Goal: Navigation & Orientation: Find specific page/section

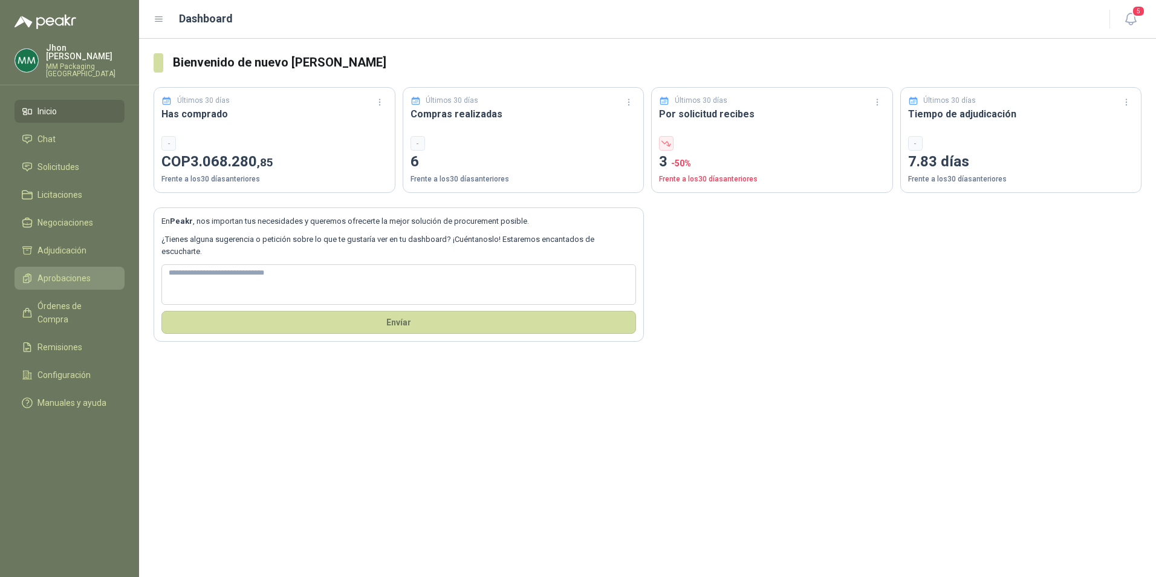
click at [73, 271] on span "Aprobaciones" at bounding box center [63, 277] width 53 height 13
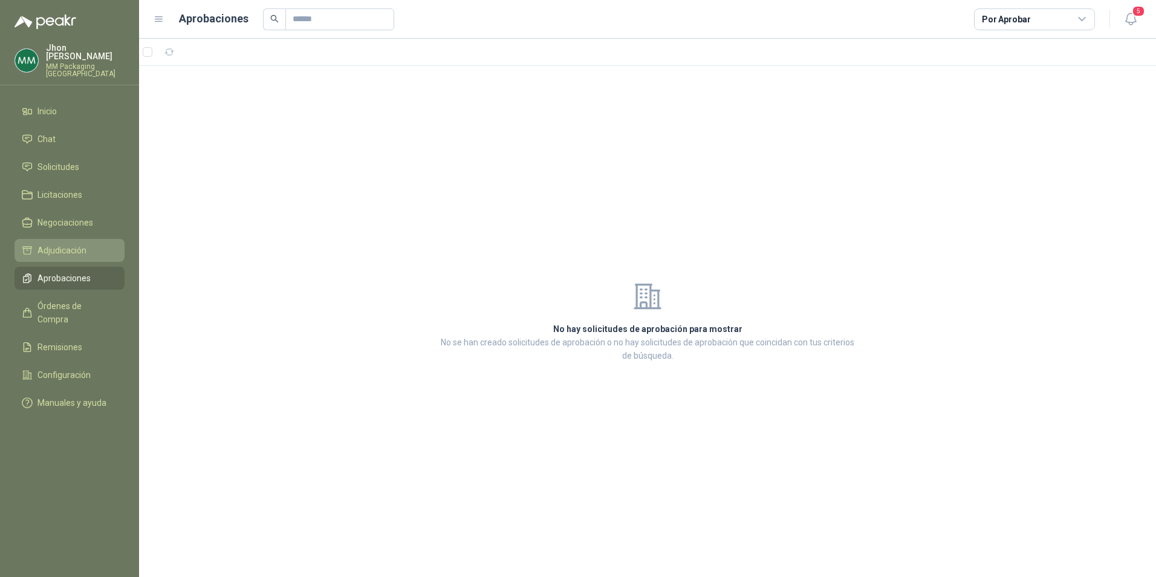
click at [65, 247] on span "Adjudicación" at bounding box center [61, 250] width 49 height 13
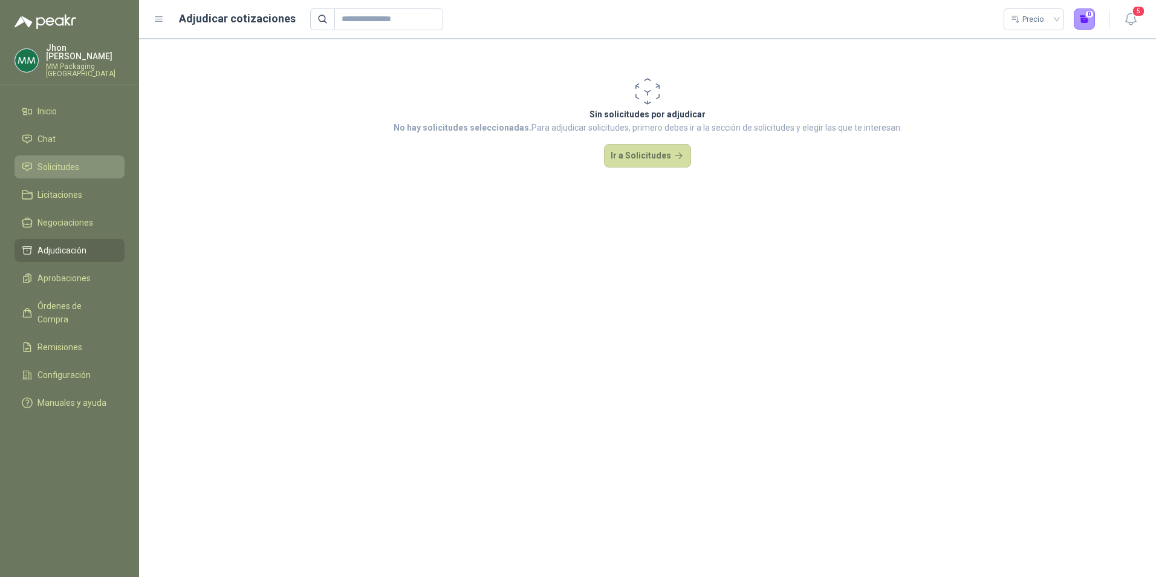
click at [51, 165] on link "Solicitudes" at bounding box center [70, 166] width 110 height 23
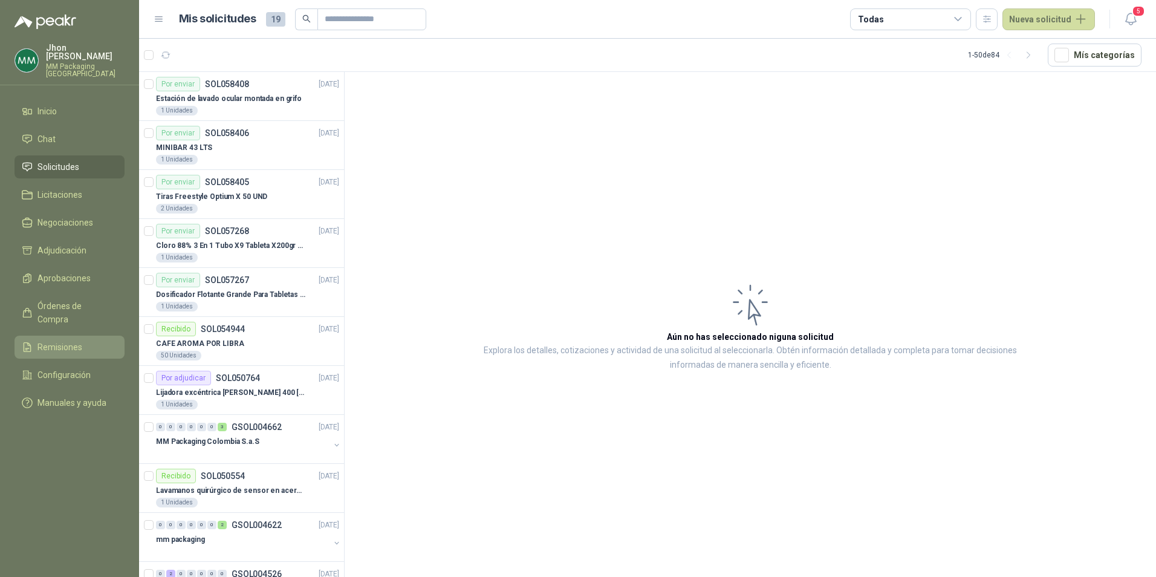
click at [62, 340] on span "Remisiones" at bounding box center [59, 346] width 45 height 13
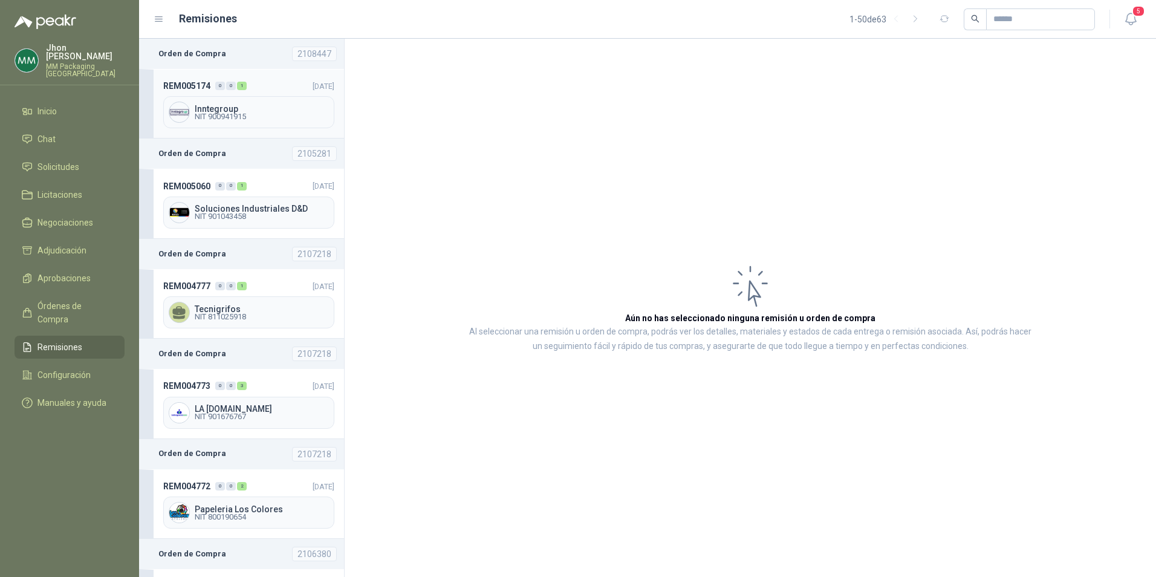
click at [209, 105] on span "Inntegroup" at bounding box center [262, 109] width 134 height 8
